Goal: Information Seeking & Learning: Learn about a topic

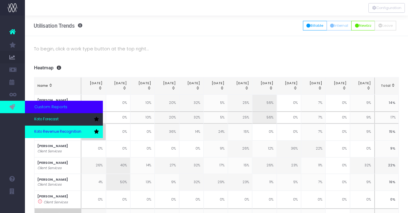
click at [54, 131] on span "Koto Revenue Recognition" at bounding box center [57, 132] width 47 height 6
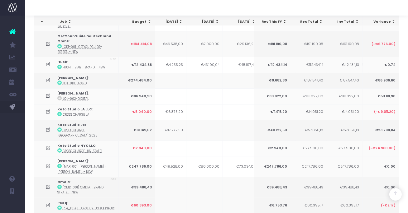
scroll to position [94, 0]
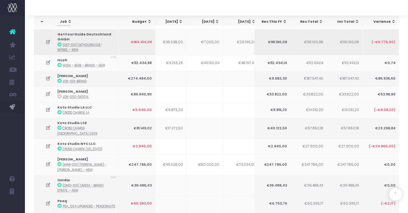
click at [47, 41] on icon at bounding box center [47, 42] width 5 height 5
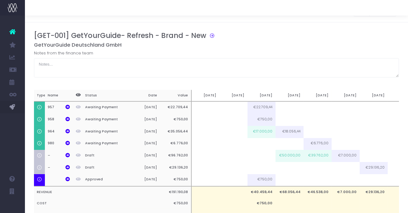
scroll to position [0, 0]
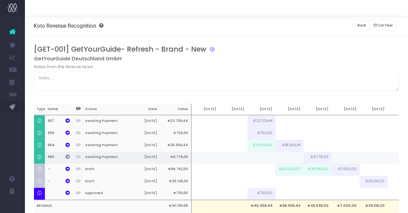
click at [65, 157] on icon at bounding box center [67, 157] width 4 height 4
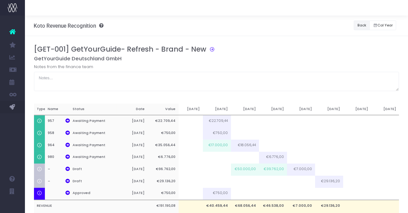
drag, startPoint x: 356, startPoint y: 26, endPoint x: 154, endPoint y: 50, distance: 203.3
click at [356, 26] on button "Back" at bounding box center [362, 26] width 16 height 10
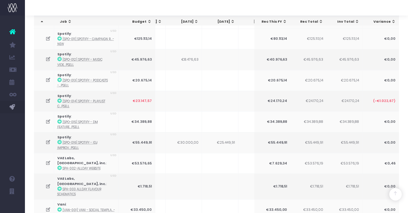
scroll to position [406, 0]
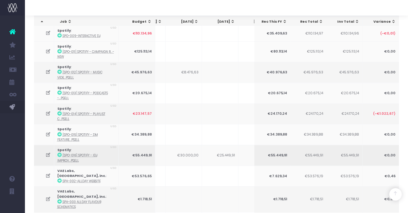
click at [48, 153] on icon at bounding box center [47, 155] width 5 height 5
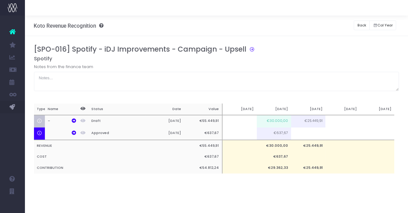
scroll to position [0, 5]
click at [362, 23] on button "Back" at bounding box center [362, 26] width 16 height 10
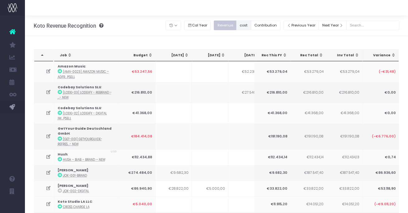
click at [248, 26] on button "cost" at bounding box center [243, 26] width 15 height 10
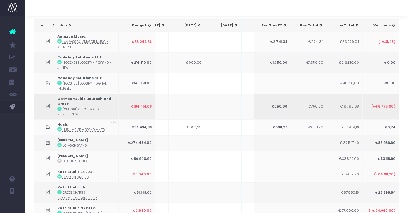
scroll to position [27, 0]
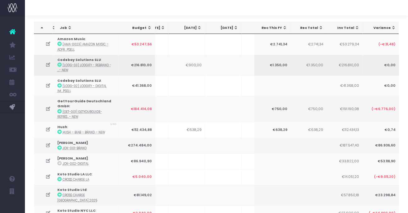
click at [60, 65] on icon at bounding box center [59, 65] width 4 height 4
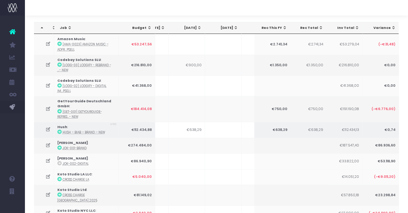
click at [58, 130] on icon at bounding box center [59, 132] width 4 height 4
click at [59, 131] on icon at bounding box center [59, 132] width 4 height 4
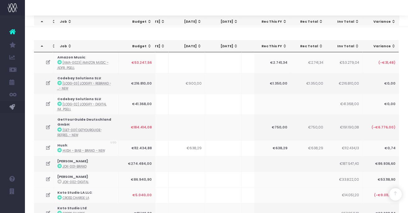
scroll to position [0, 0]
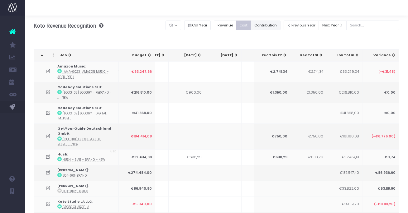
click at [274, 26] on button "Contribution" at bounding box center [266, 26] width 30 height 10
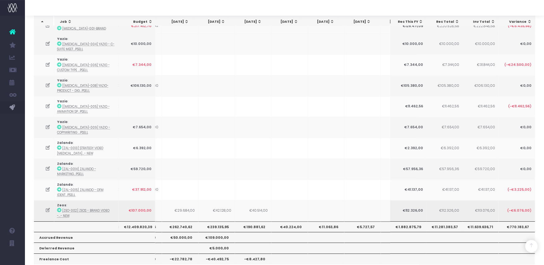
scroll to position [0, 176]
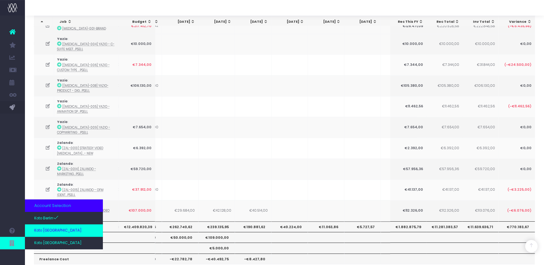
click at [42, 213] on link "Koto [GEOGRAPHIC_DATA]" at bounding box center [64, 230] width 78 height 12
